Goal: Task Accomplishment & Management: Complete application form

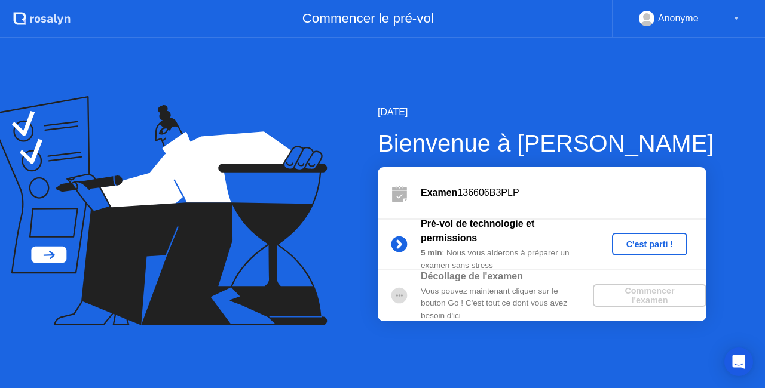
click at [637, 248] on div "C'est parti !" at bounding box center [649, 245] width 66 height 10
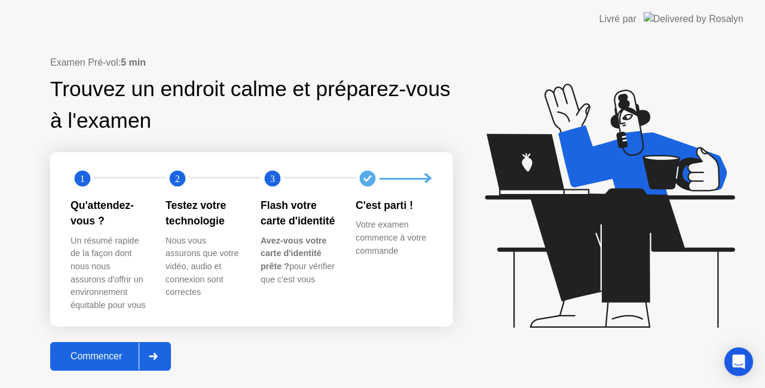
click at [100, 353] on div "Commencer" at bounding box center [96, 356] width 85 height 11
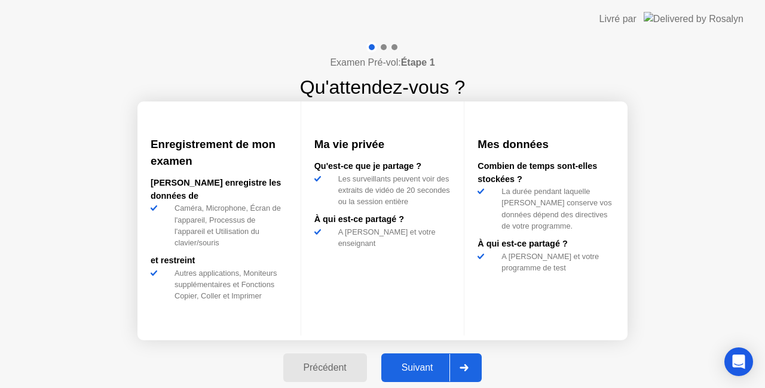
click at [434, 367] on div "Suivant" at bounding box center [417, 368] width 65 height 11
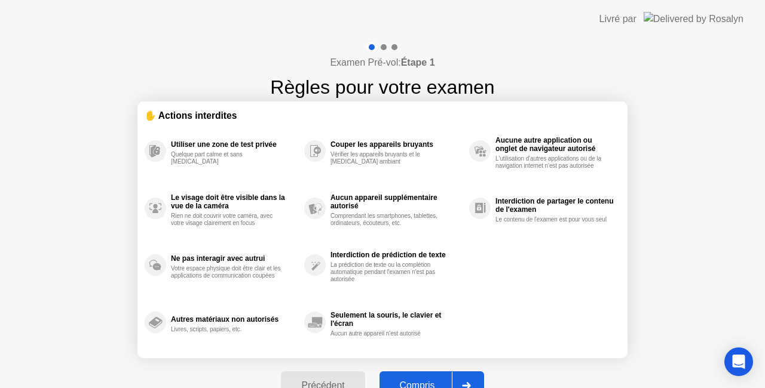
click at [424, 378] on button "Compris" at bounding box center [431, 386] width 105 height 29
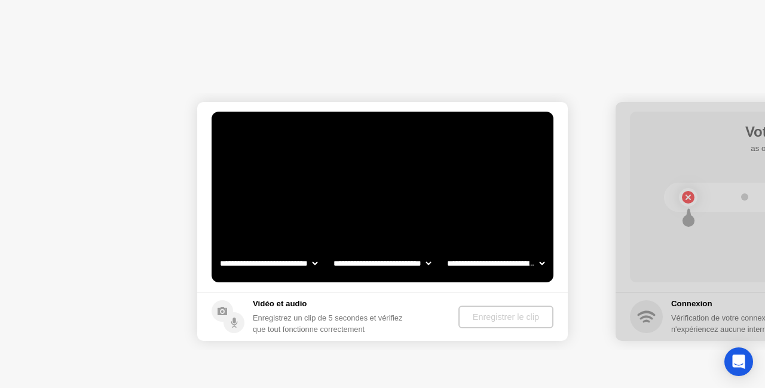
select select "**********"
select select "*******"
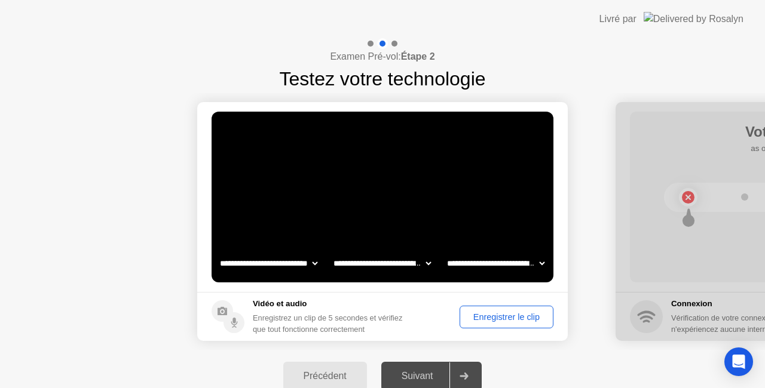
click at [429, 268] on select "**********" at bounding box center [382, 263] width 102 height 24
click at [473, 313] on div "Enregistrer le clip" at bounding box center [506, 317] width 85 height 10
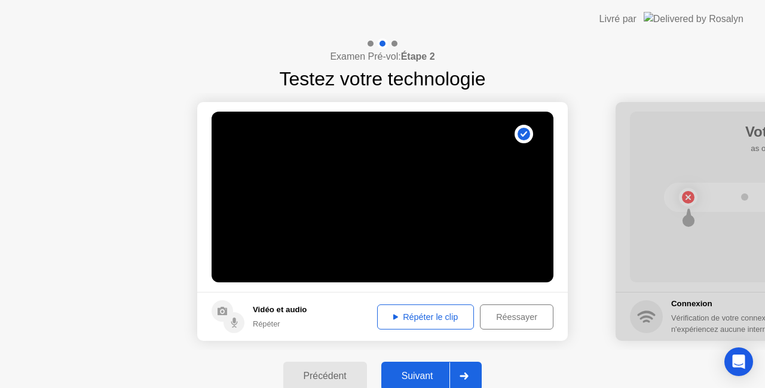
click at [428, 317] on div "Répéter le clip" at bounding box center [425, 317] width 88 height 10
click at [429, 371] on div "Suivant" at bounding box center [417, 376] width 65 height 11
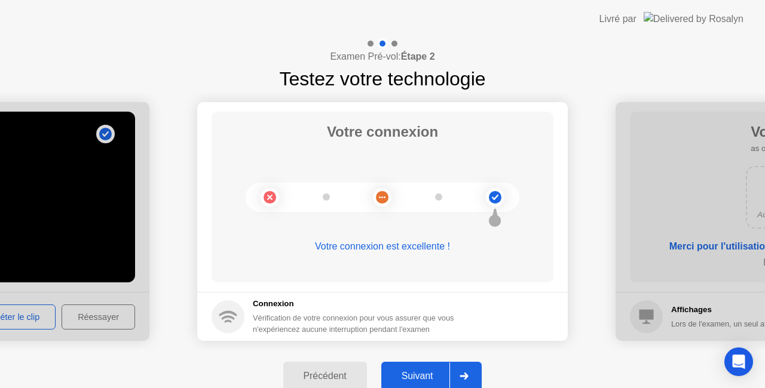
click at [419, 375] on div "Suivant" at bounding box center [417, 376] width 65 height 11
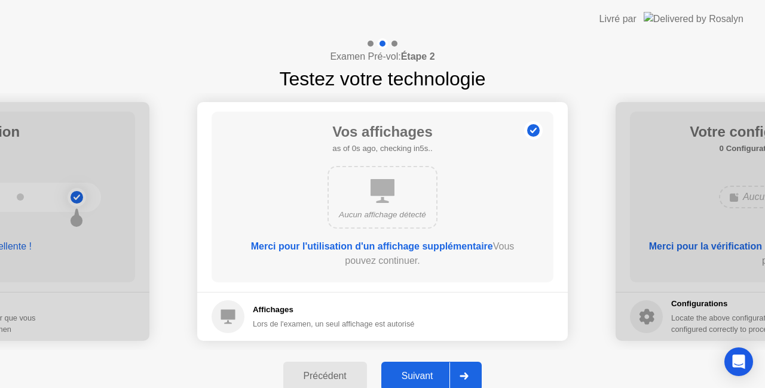
click at [419, 375] on div "Suivant" at bounding box center [417, 376] width 65 height 11
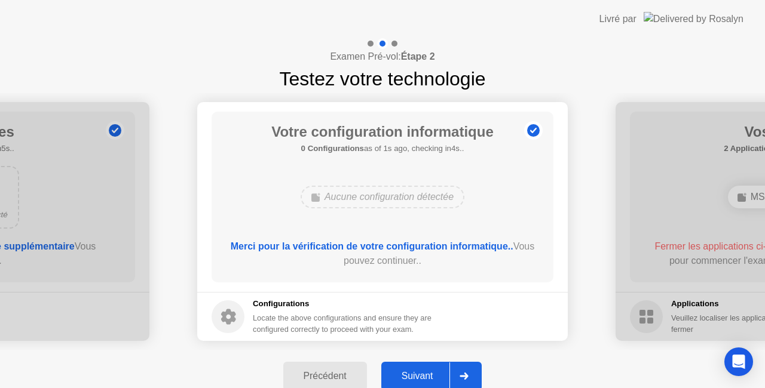
click at [419, 375] on div "Suivant" at bounding box center [417, 376] width 65 height 11
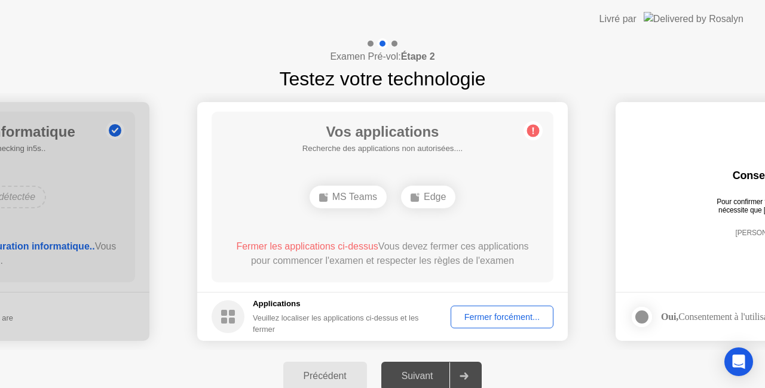
click at [386, 318] on div "Veuillez localiser les applications ci-dessus et les fermer" at bounding box center [343, 323] width 181 height 23
click at [229, 308] on circle at bounding box center [227, 316] width 33 height 33
click at [489, 314] on div "Fermer forcément..." at bounding box center [502, 317] width 94 height 10
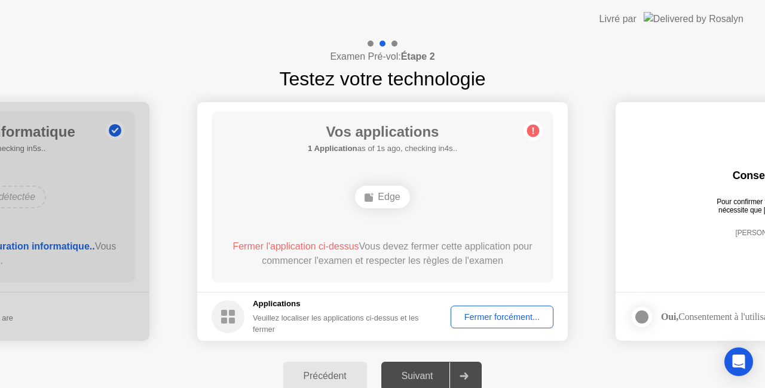
click at [514, 316] on div "Fermer forcément..." at bounding box center [502, 317] width 94 height 10
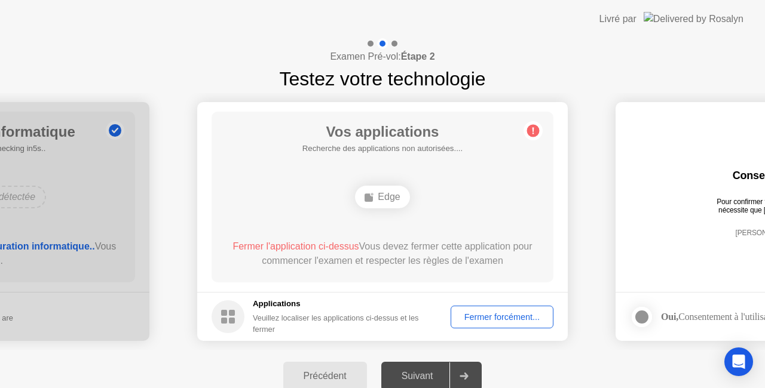
click at [498, 315] on div "Fermer forcément..." at bounding box center [502, 317] width 94 height 10
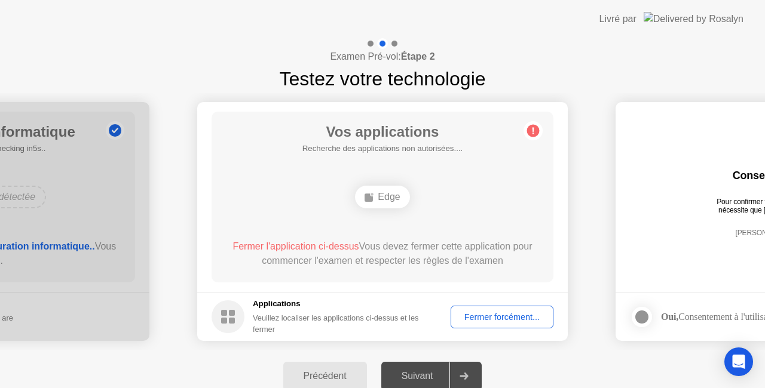
click at [679, 82] on div "Examen Pré-vol: Étape 2 Testez votre technologie" at bounding box center [382, 65] width 765 height 55
click at [486, 315] on div "Fermer forcément..." at bounding box center [502, 317] width 94 height 10
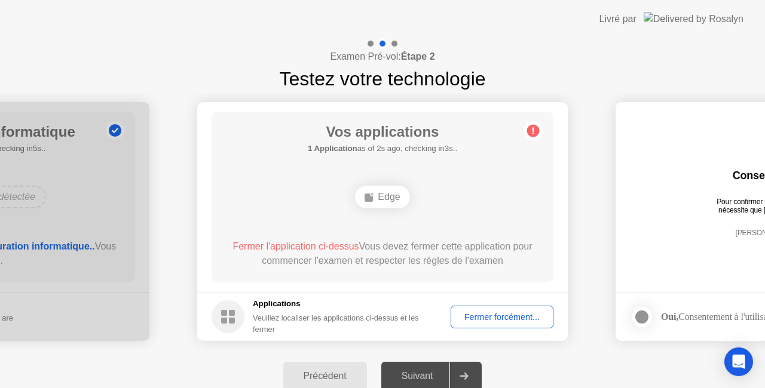
click at [329, 248] on span "Fermer l'application ci-dessus" at bounding box center [295, 246] width 126 height 10
click at [322, 376] on div "Précédent" at bounding box center [325, 376] width 76 height 11
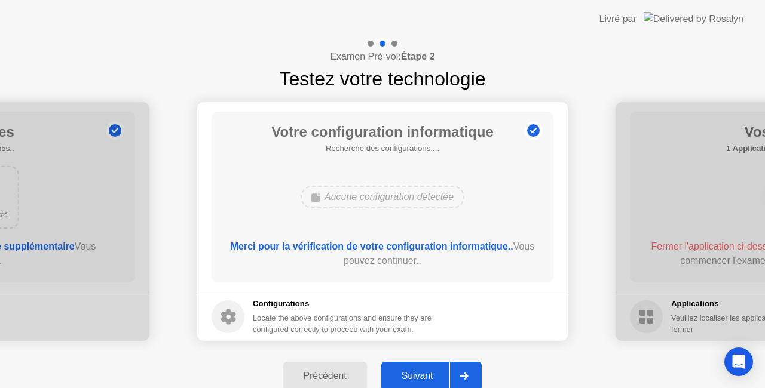
click at [411, 367] on button "Suivant" at bounding box center [431, 376] width 101 height 29
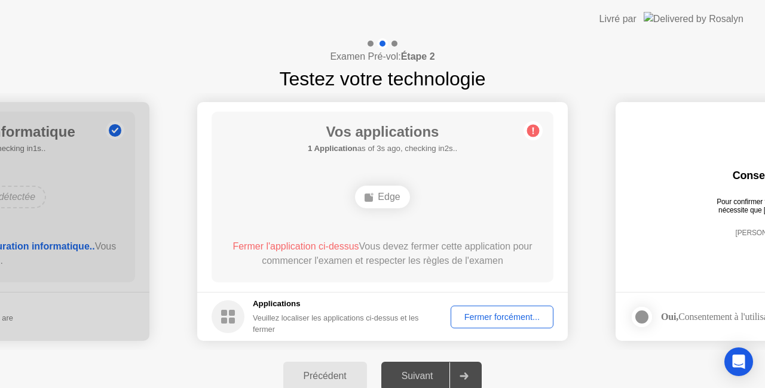
click at [462, 370] on div at bounding box center [463, 376] width 29 height 27
click at [532, 133] on circle at bounding box center [533, 131] width 13 height 13
click at [326, 246] on span "Fermer l'application ci-dessus" at bounding box center [295, 246] width 126 height 10
click at [236, 318] on circle at bounding box center [227, 316] width 33 height 33
click at [321, 318] on div "Veuillez localiser les applications ci-dessus et les fermer" at bounding box center [343, 323] width 181 height 23
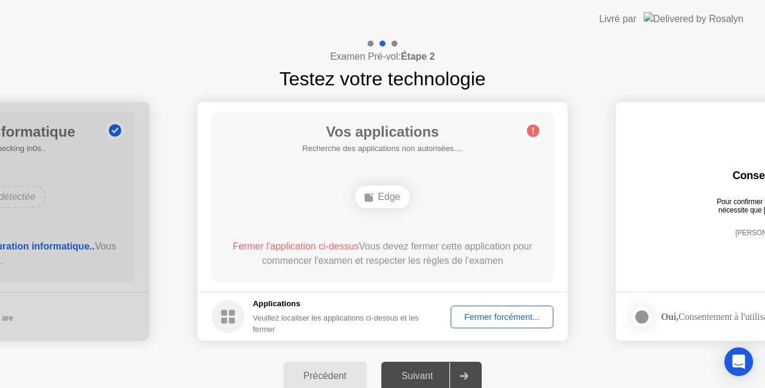
click at [494, 317] on div "Fermer forcément..." at bounding box center [502, 317] width 94 height 10
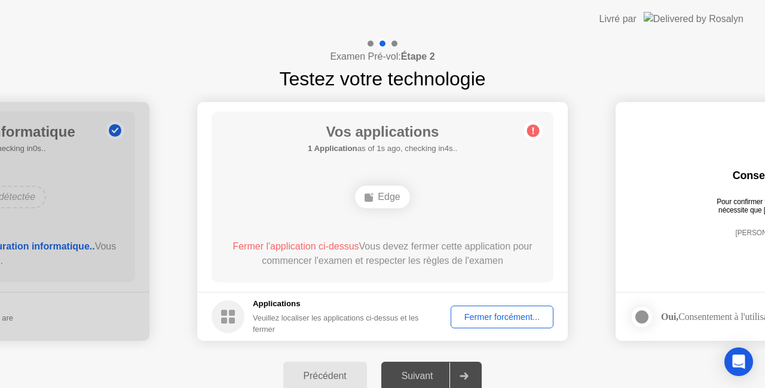
click at [326, 250] on span "Fermer l'application ci-dessus" at bounding box center [295, 246] width 126 height 10
click at [522, 316] on div "Fermer forcément..." at bounding box center [502, 317] width 94 height 10
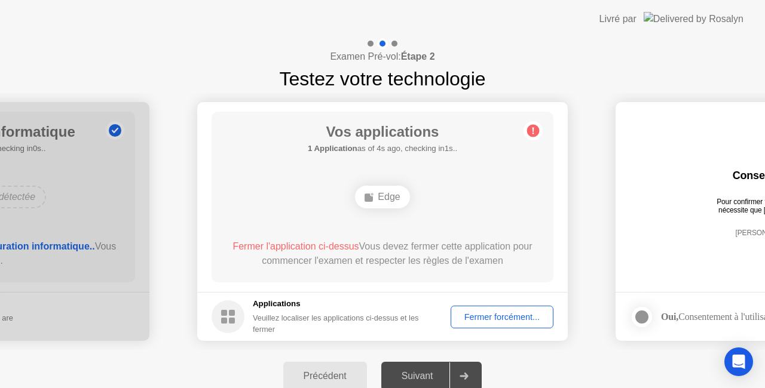
click at [415, 378] on div "Suivant" at bounding box center [417, 376] width 65 height 11
click at [333, 372] on div "Précédent" at bounding box center [325, 376] width 76 height 11
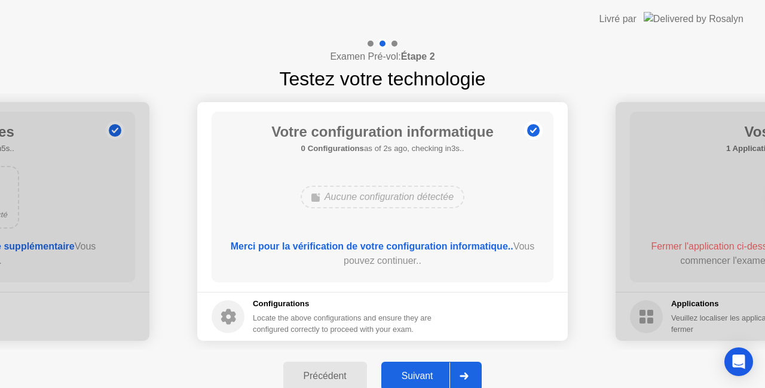
click at [333, 372] on div "Précédent" at bounding box center [325, 376] width 76 height 11
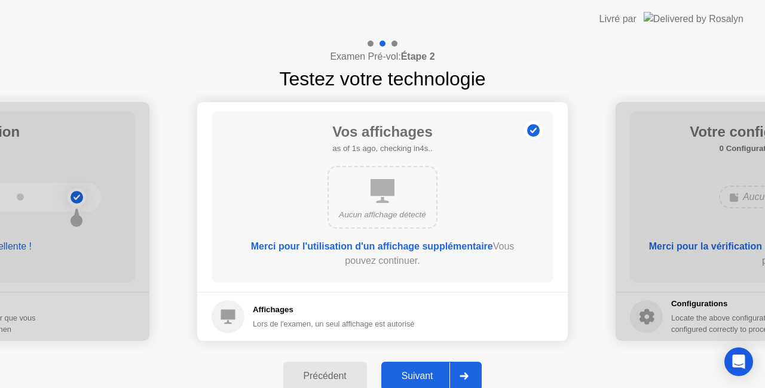
click at [333, 372] on div "Précédent" at bounding box center [325, 376] width 76 height 11
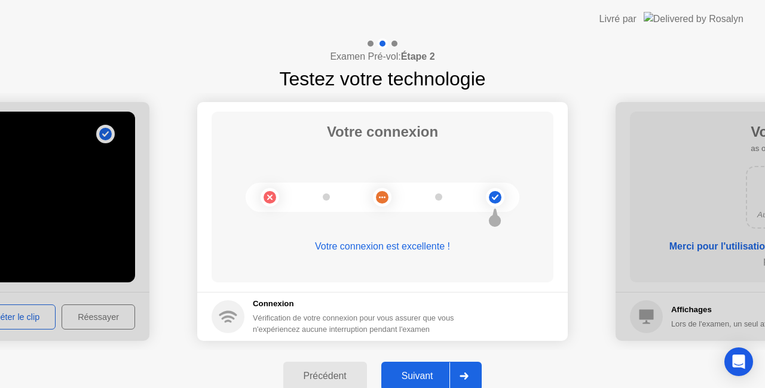
click at [406, 375] on div "Suivant" at bounding box center [417, 376] width 65 height 11
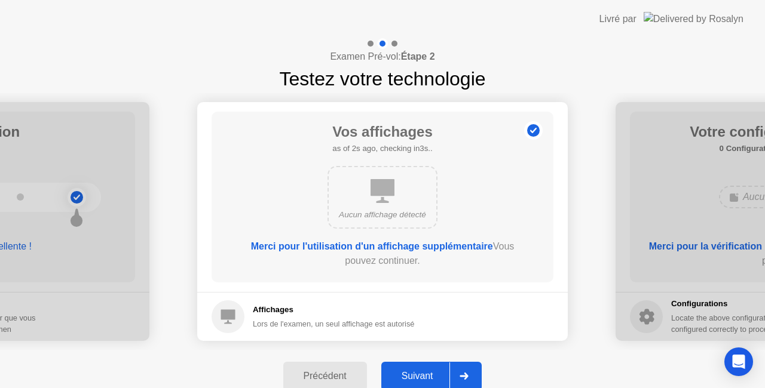
click at [406, 375] on div "Suivant" at bounding box center [417, 376] width 65 height 11
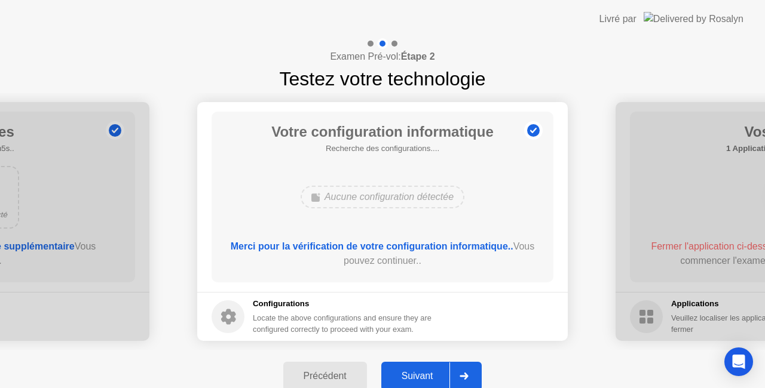
click at [406, 375] on div "Suivant" at bounding box center [417, 376] width 65 height 11
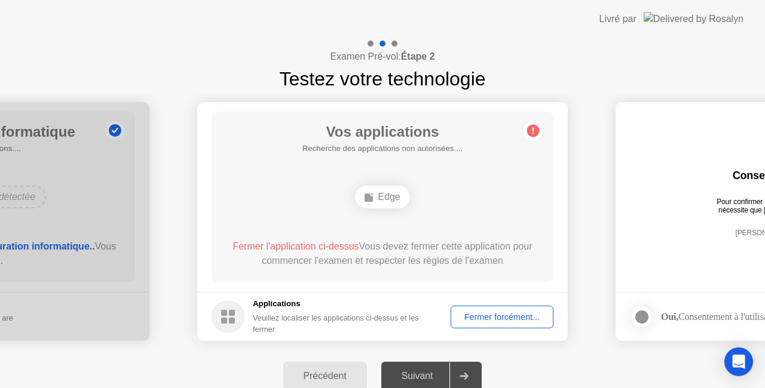
click at [406, 375] on div "Suivant" at bounding box center [417, 376] width 65 height 11
click at [743, 364] on icon "Open Intercom Messenger" at bounding box center [739, 362] width 16 height 16
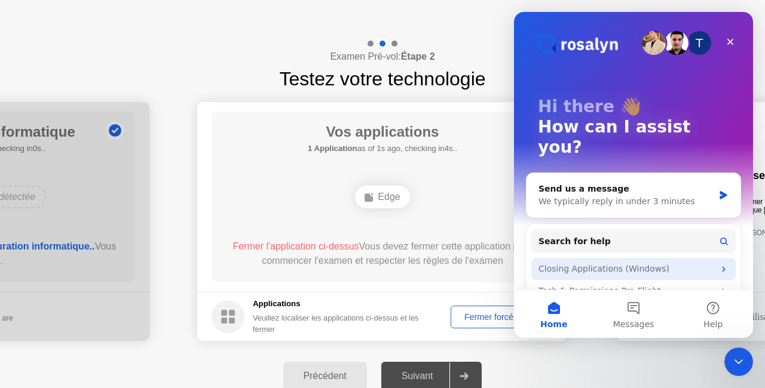
click at [614, 263] on div "Closing Applications (Windows)" at bounding box center [626, 269] width 176 height 13
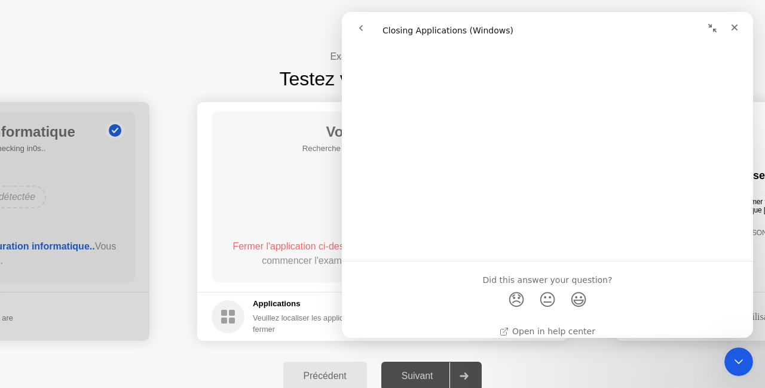
scroll to position [1433, 0]
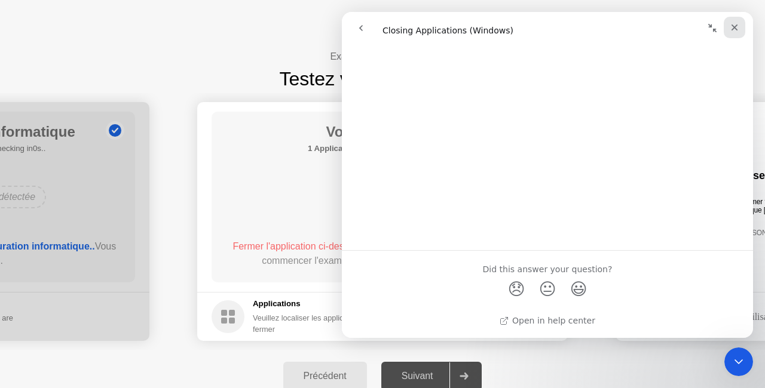
click at [736, 30] on icon "Close" at bounding box center [734, 27] width 7 height 7
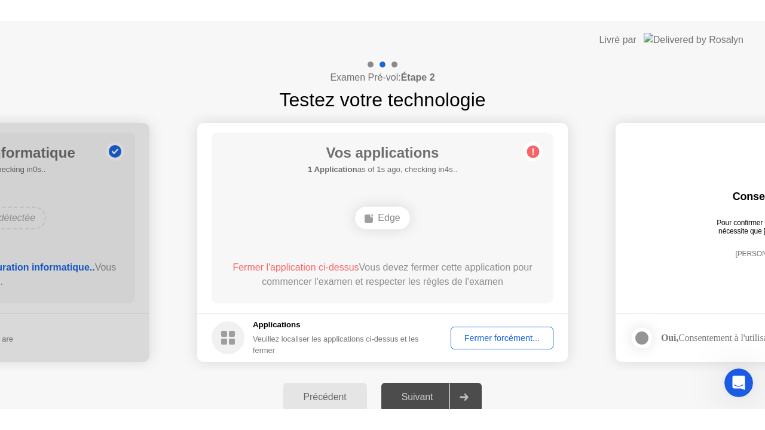
scroll to position [0, 0]
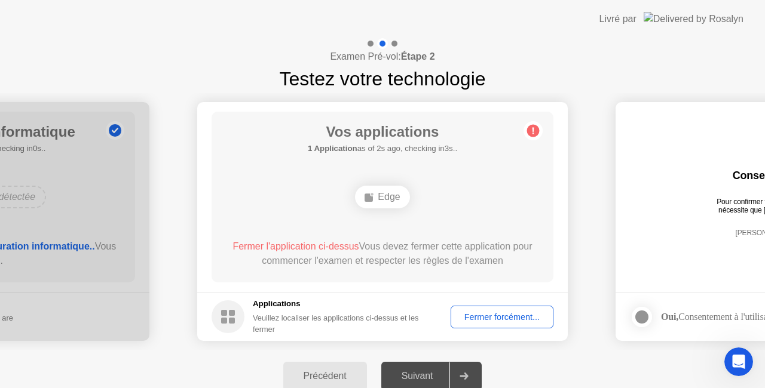
click at [494, 313] on div "Fermer forcément..." at bounding box center [502, 317] width 94 height 10
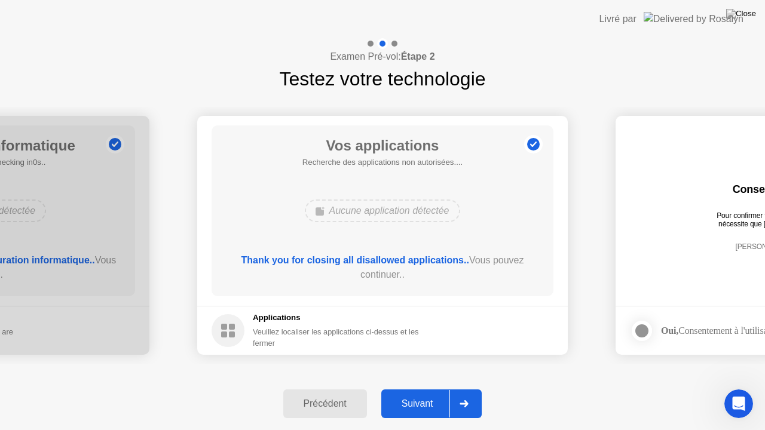
click at [422, 388] on div "Suivant" at bounding box center [417, 403] width 65 height 11
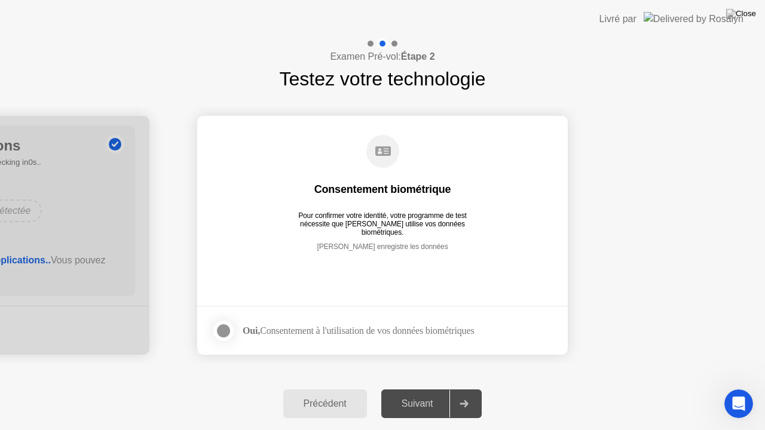
click at [227, 333] on div at bounding box center [223, 331] width 14 height 14
click at [424, 388] on div "Suivant" at bounding box center [417, 403] width 65 height 11
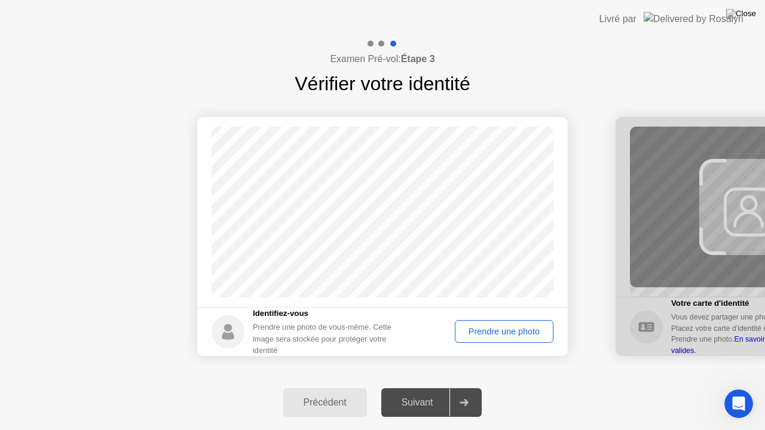
click at [505, 333] on div "Prendre une photo" at bounding box center [504, 332] width 90 height 10
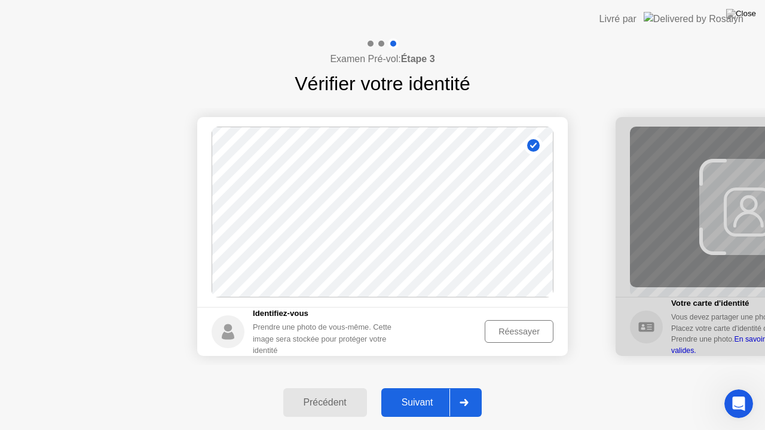
click at [505, 336] on div "Réessayer" at bounding box center [519, 332] width 60 height 10
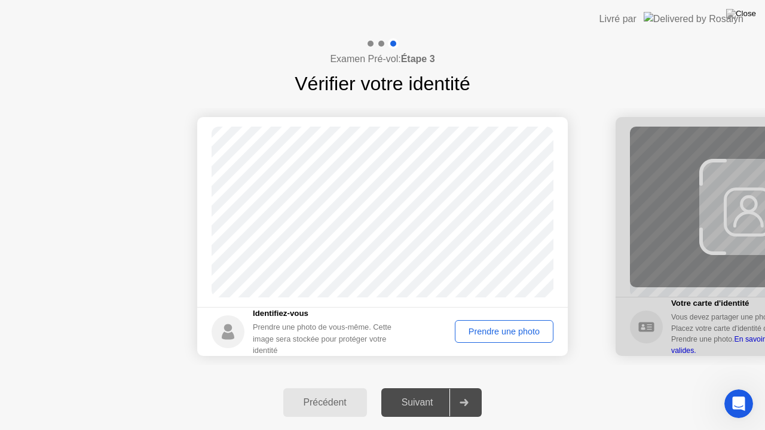
click at [505, 336] on div "Prendre une photo" at bounding box center [504, 332] width 90 height 10
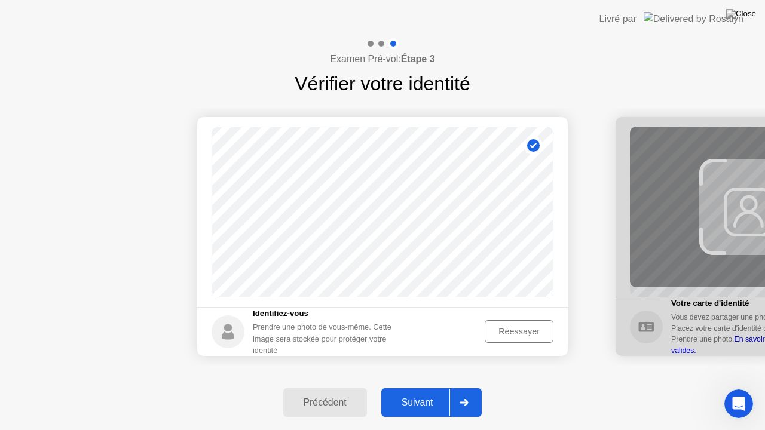
click at [505, 336] on div "Réessayer" at bounding box center [519, 332] width 60 height 10
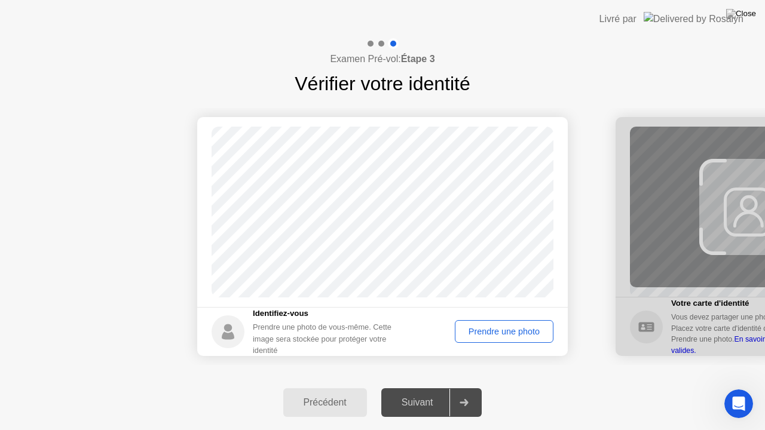
click at [505, 336] on div "Prendre une photo" at bounding box center [504, 332] width 90 height 10
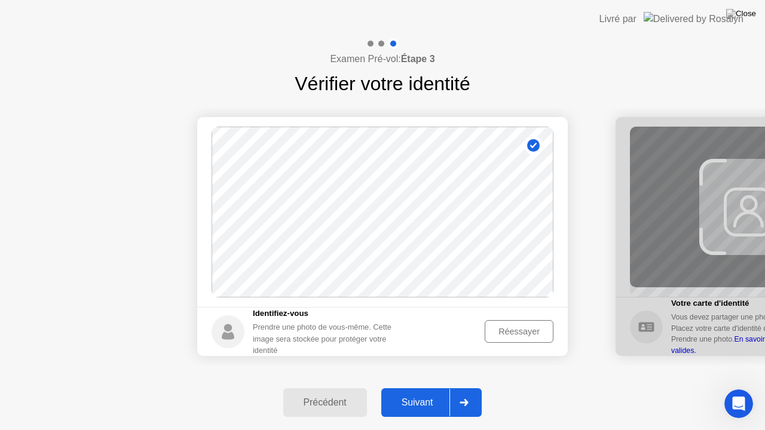
click at [505, 336] on div "Réessayer" at bounding box center [519, 332] width 60 height 10
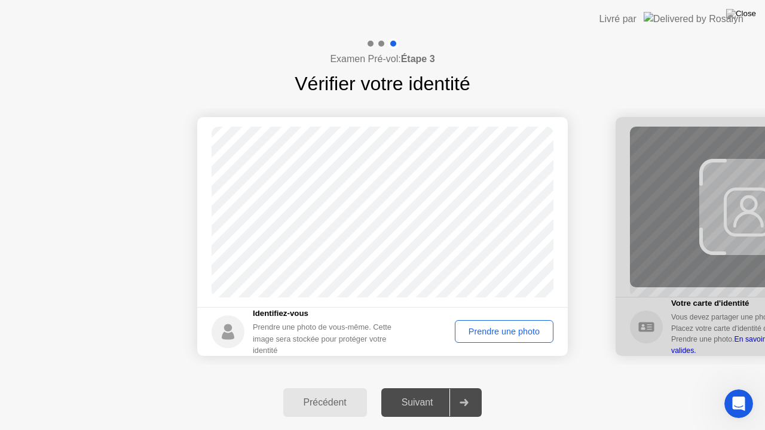
click at [505, 336] on div "Prendre une photo" at bounding box center [504, 332] width 90 height 10
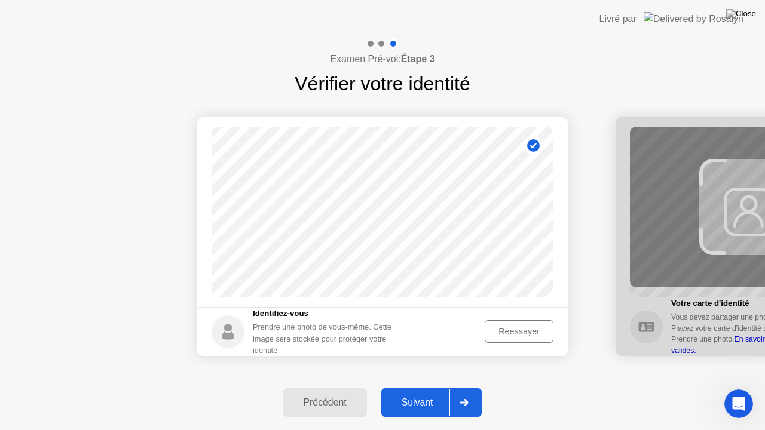
click at [437, 388] on div "Suivant" at bounding box center [417, 402] width 65 height 11
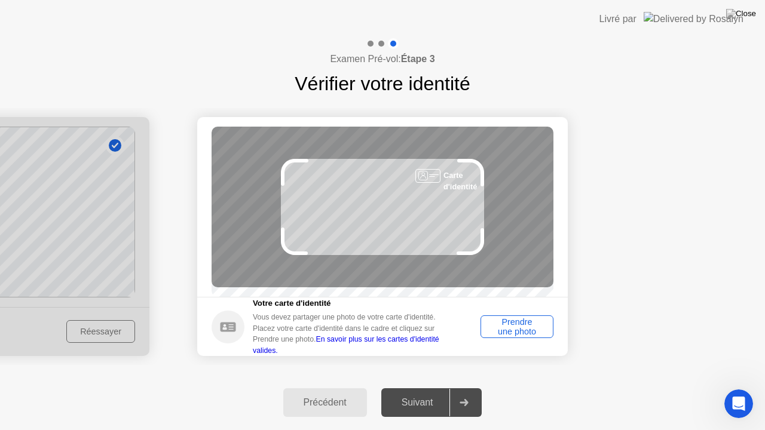
click at [515, 334] on div "Prendre une photo" at bounding box center [516, 326] width 65 height 19
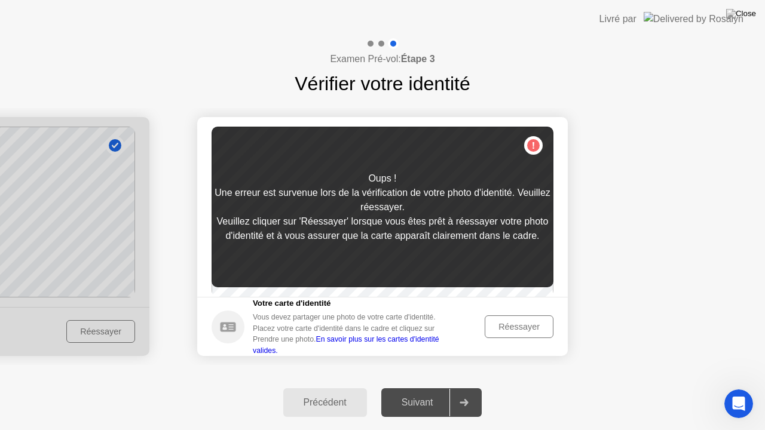
click at [515, 332] on div "Réessayer" at bounding box center [519, 327] width 60 height 10
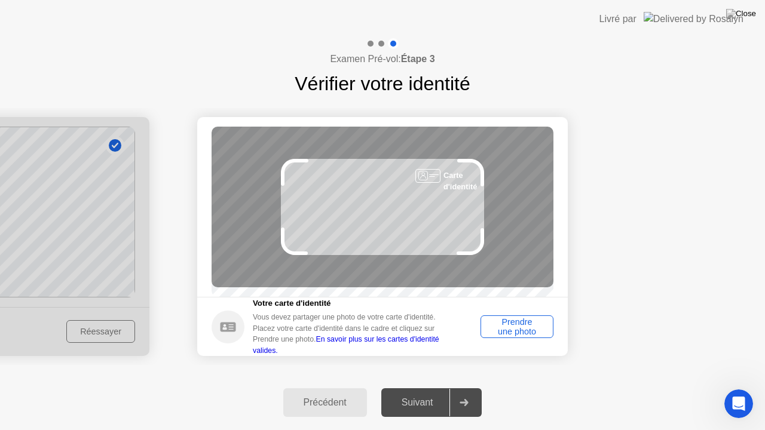
click at [515, 334] on div "Prendre une photo" at bounding box center [516, 326] width 65 height 19
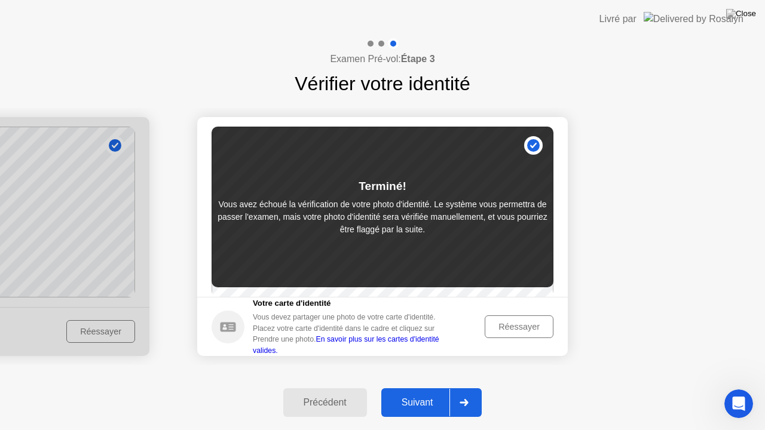
click at [376, 348] on link "En savoir plus sur les cartes d'identité valides." at bounding box center [346, 344] width 186 height 19
click at [511, 332] on div "Réessayer" at bounding box center [519, 327] width 60 height 10
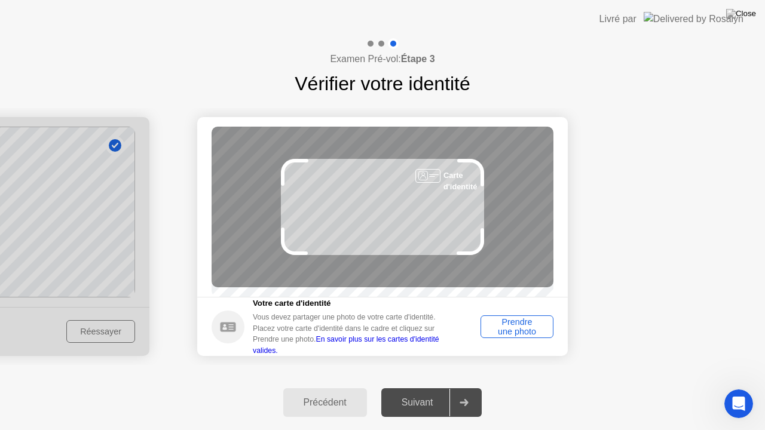
click at [511, 336] on div "Prendre une photo" at bounding box center [516, 326] width 65 height 19
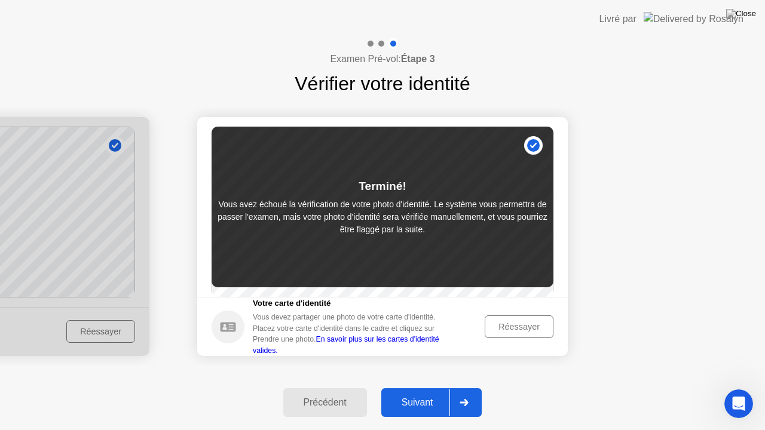
click at [417, 388] on div "Suivant" at bounding box center [417, 402] width 65 height 11
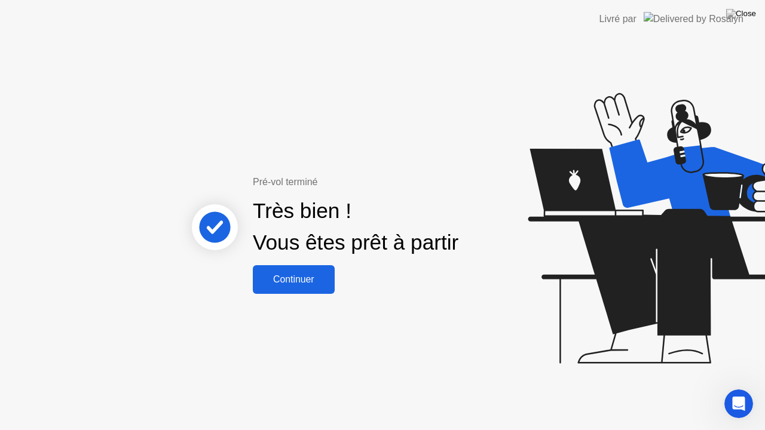
click at [288, 274] on div "Continuer" at bounding box center [293, 279] width 75 height 11
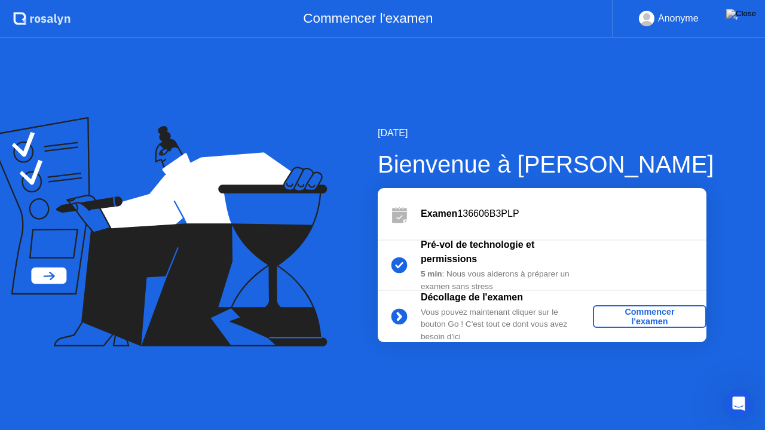
click at [639, 308] on div "Commencer l'examen" at bounding box center [649, 316] width 104 height 19
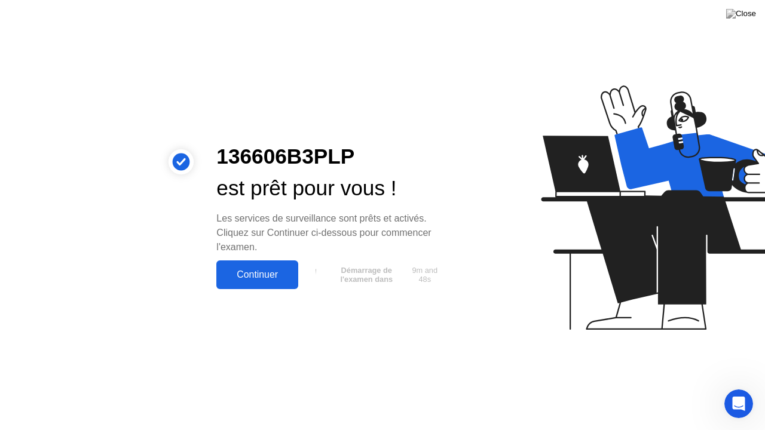
click at [259, 269] on div "Continuer" at bounding box center [257, 274] width 75 height 11
